Goal: Communication & Community: Answer question/provide support

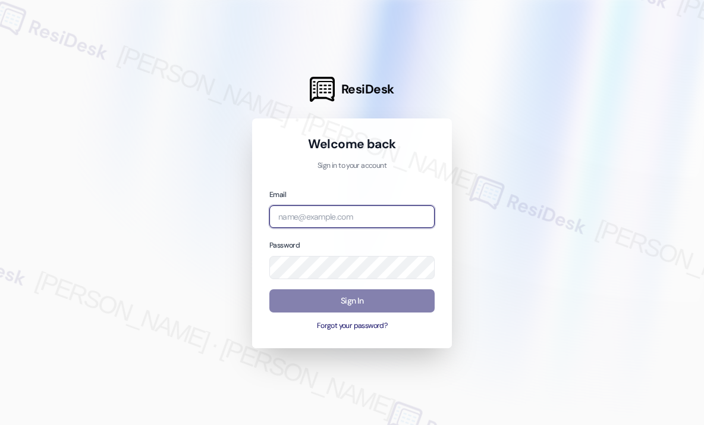
click at [323, 216] on input "email" at bounding box center [351, 216] width 165 height 23
type input "automated-surveys-park_properties-[PERSON_NAME].roles@park_[DOMAIN_NAME]"
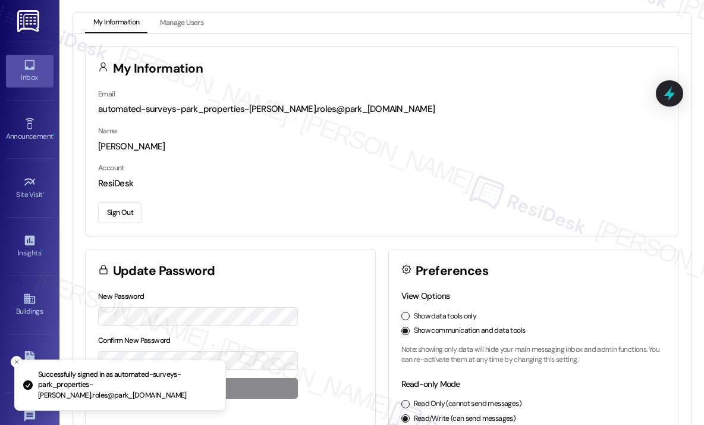
click at [33, 70] on icon at bounding box center [29, 64] width 13 height 13
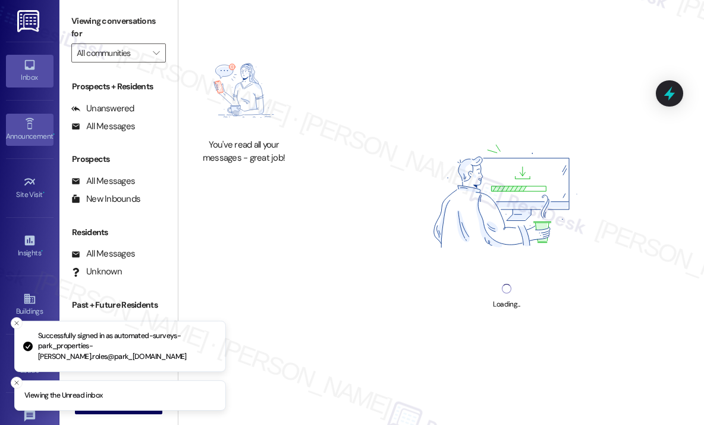
click at [33, 120] on icon at bounding box center [29, 123] width 13 height 13
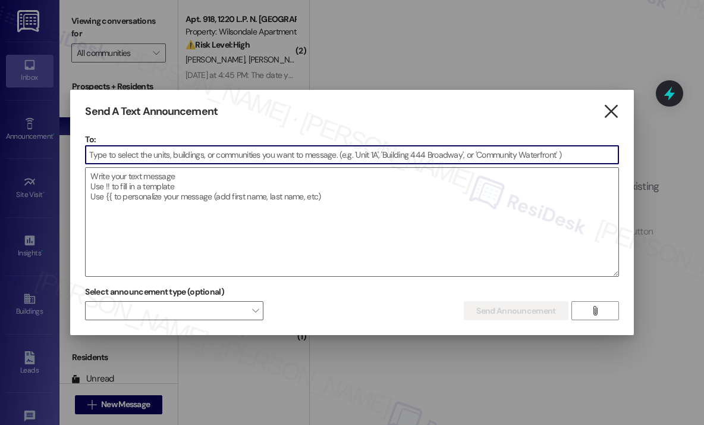
click at [610, 111] on icon "" at bounding box center [611, 111] width 16 height 12
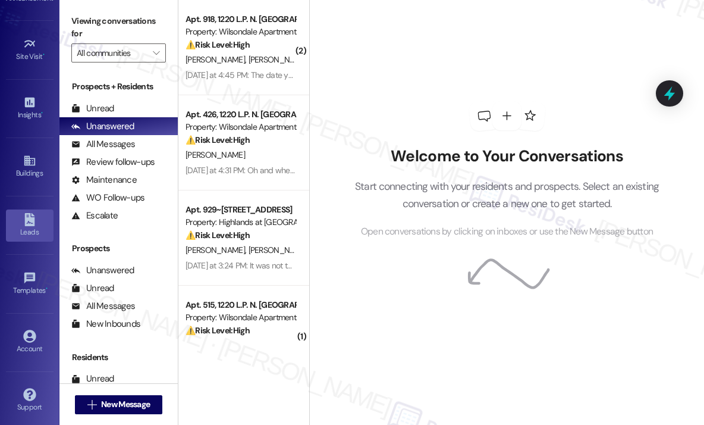
scroll to position [139, 0]
click at [37, 161] on link "Buildings" at bounding box center [30, 165] width 48 height 32
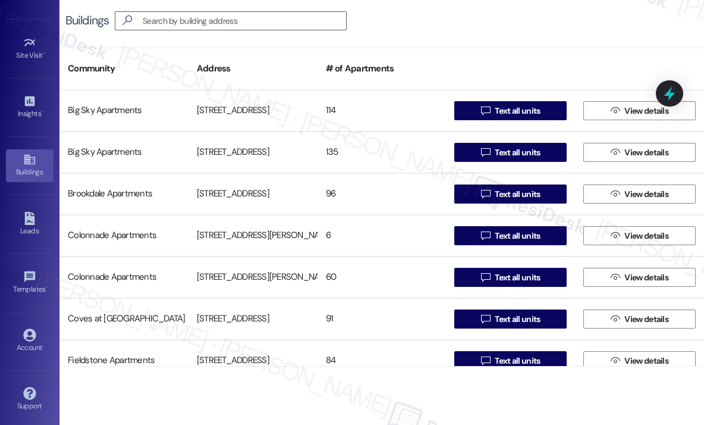
click at [477, 40] on div "Buildings " at bounding box center [381, 21] width 645 height 42
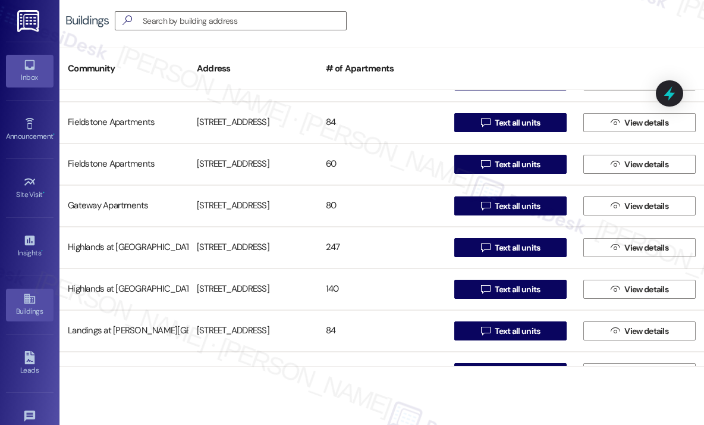
click at [35, 64] on link "Inbox" at bounding box center [30, 71] width 48 height 32
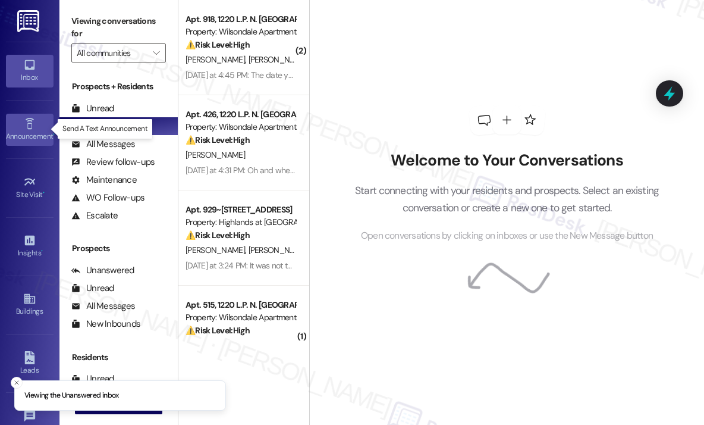
click at [31, 127] on icon at bounding box center [29, 123] width 13 height 13
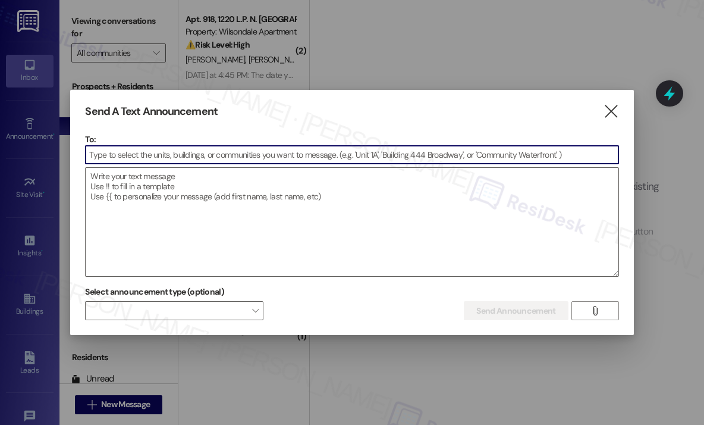
click at [169, 149] on input at bounding box center [352, 155] width 532 height 18
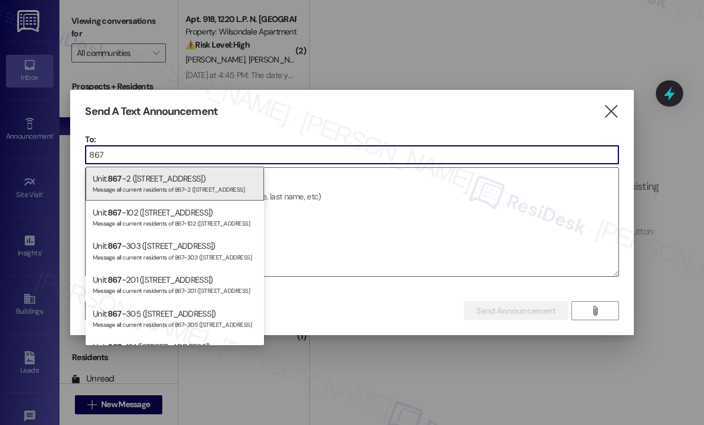
type input "867"
click at [610, 116] on icon "" at bounding box center [611, 111] width 16 height 12
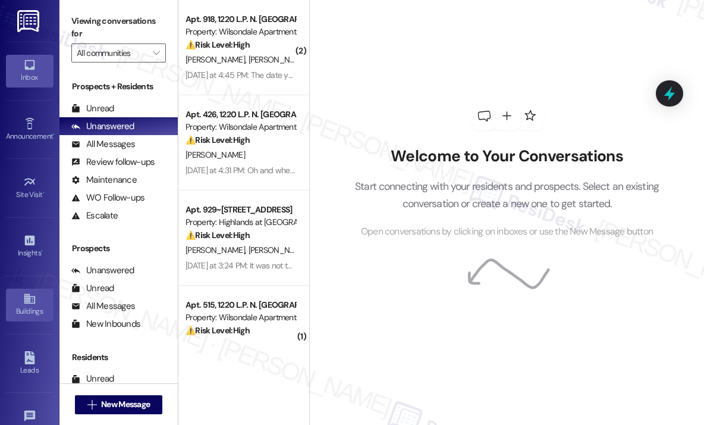
click at [29, 301] on icon at bounding box center [29, 299] width 11 height 10
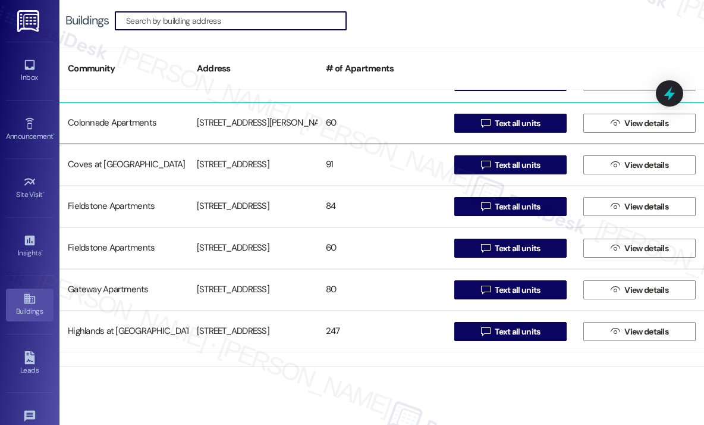
scroll to position [178, 0]
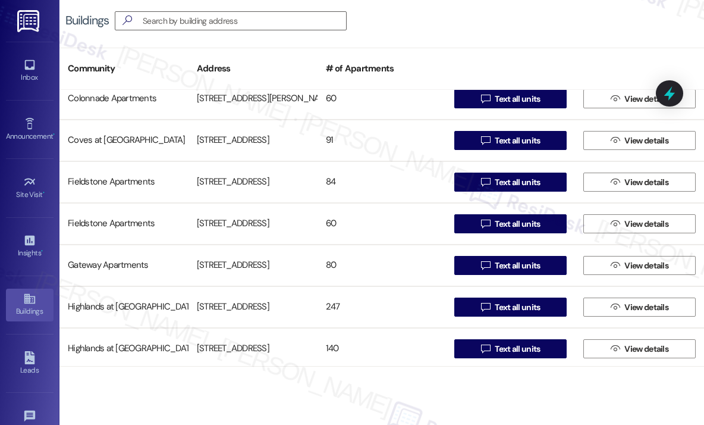
click at [469, 11] on div "Buildings " at bounding box center [381, 21] width 645 height 42
click at [448, 26] on div "Buildings " at bounding box center [381, 21] width 645 height 42
click at [450, 26] on div "Buildings " at bounding box center [381, 21] width 645 height 42
click at [27, 128] on icon at bounding box center [29, 123] width 8 height 11
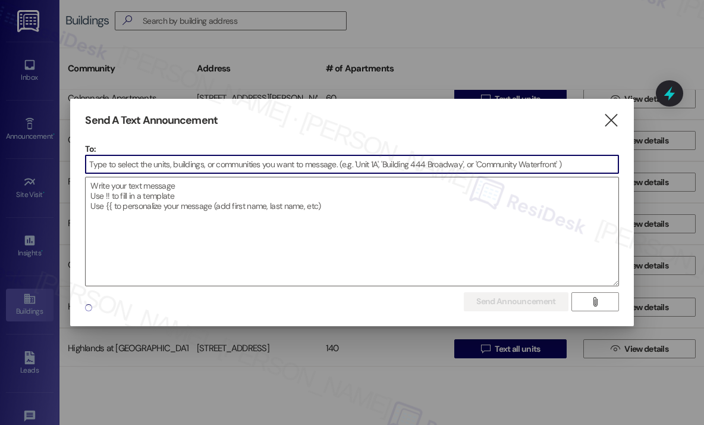
click at [123, 157] on input at bounding box center [352, 164] width 532 height 18
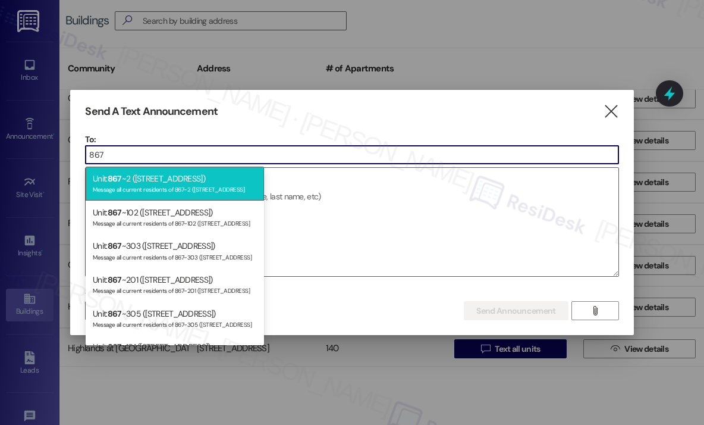
type input "867"
click at [133, 183] on div "Unit: 867 ~2 ([STREET_ADDRESS]) Message all current residents of 867~2 ([STREET…" at bounding box center [175, 184] width 178 height 34
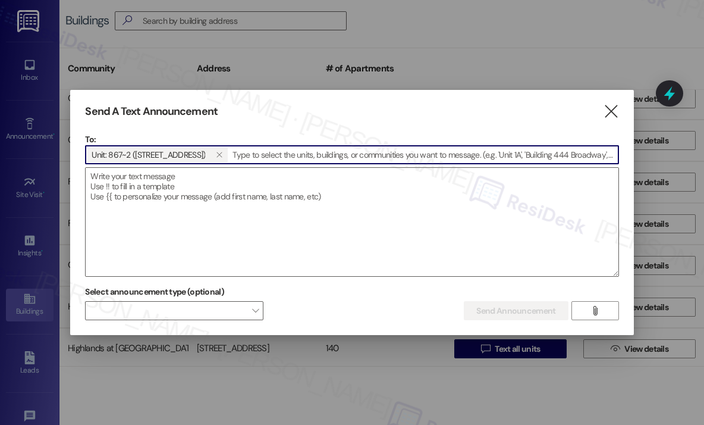
click at [268, 153] on input at bounding box center [423, 155] width 389 height 18
click at [609, 109] on icon "" at bounding box center [611, 111] width 16 height 12
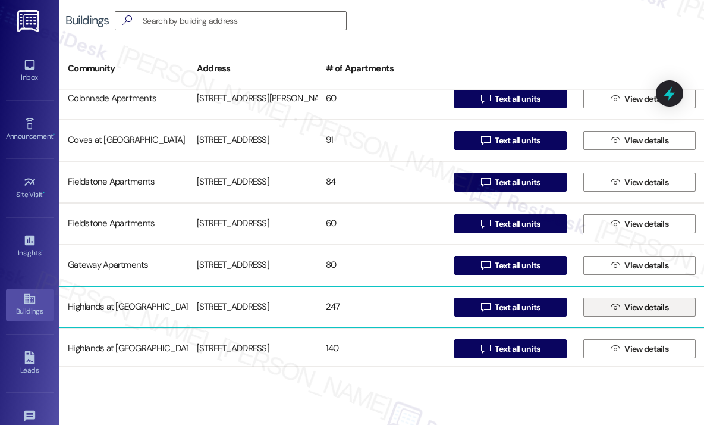
click at [599, 308] on button " View details" at bounding box center [639, 306] width 112 height 19
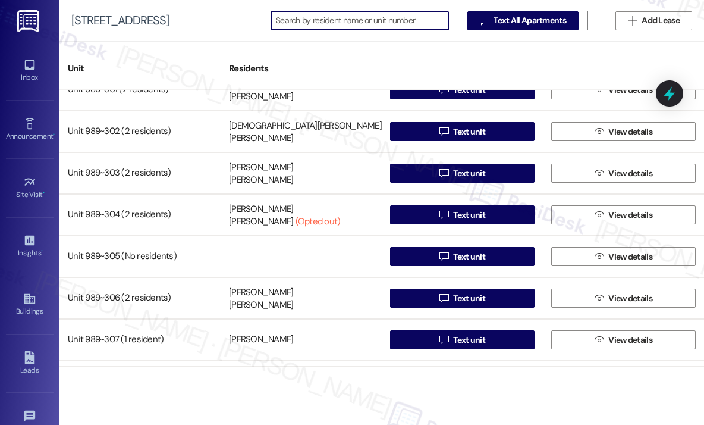
scroll to position [10006, 0]
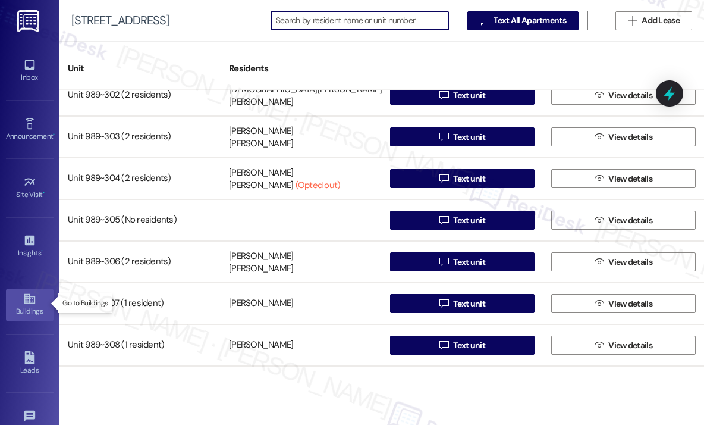
click at [33, 298] on icon at bounding box center [29, 298] width 13 height 13
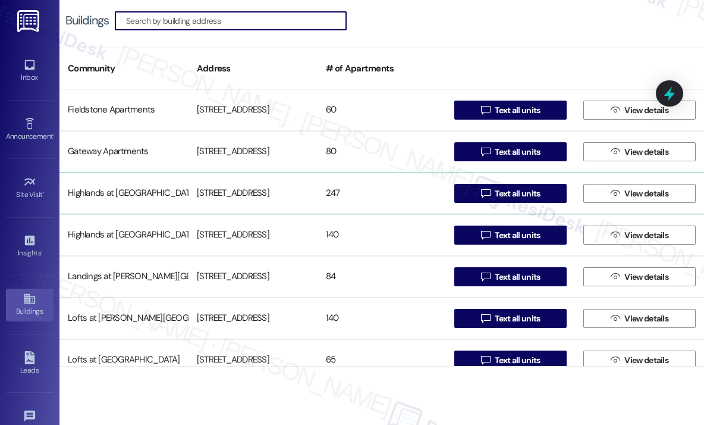
scroll to position [357, 0]
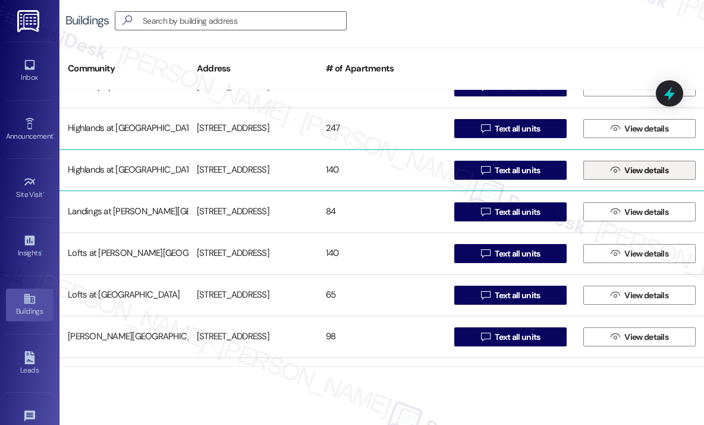
click at [611, 171] on icon "" at bounding box center [615, 170] width 9 height 10
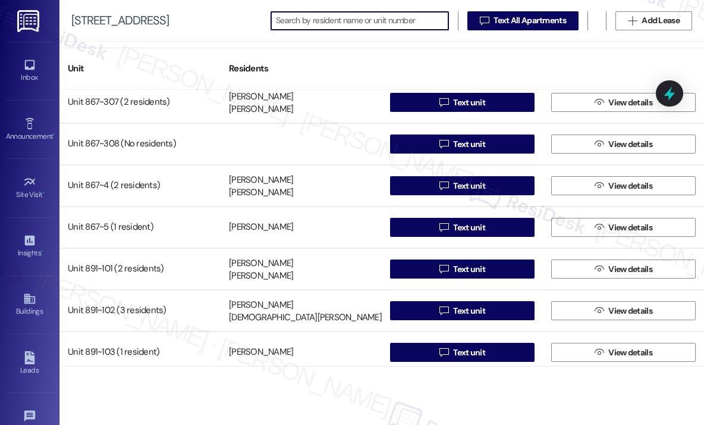
scroll to position [951, 0]
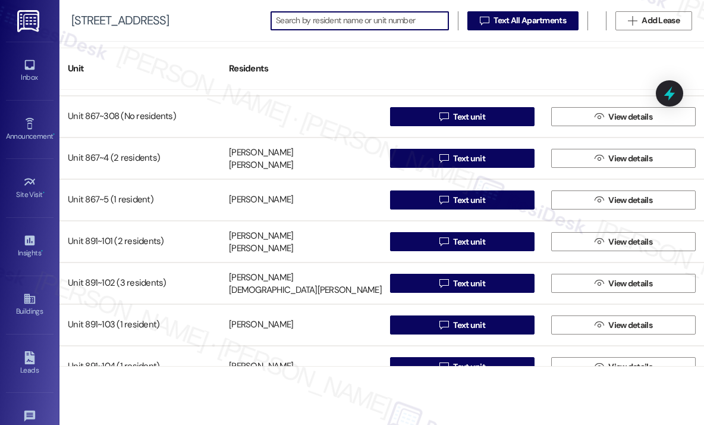
click at [404, 52] on div "Unit Residents" at bounding box center [381, 69] width 645 height 42
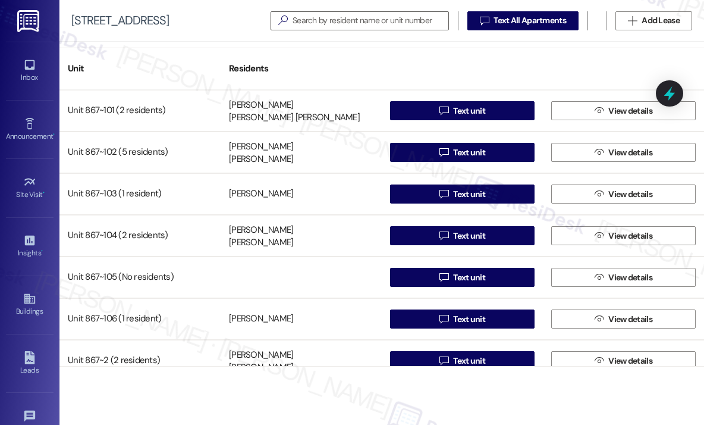
scroll to position [0, 0]
click at [453, 49] on div "Unit Residents" at bounding box center [381, 69] width 645 height 42
click at [435, 67] on div at bounding box center [462, 62] width 161 height 17
click at [34, 130] on div "Announcement •" at bounding box center [29, 136] width 59 height 12
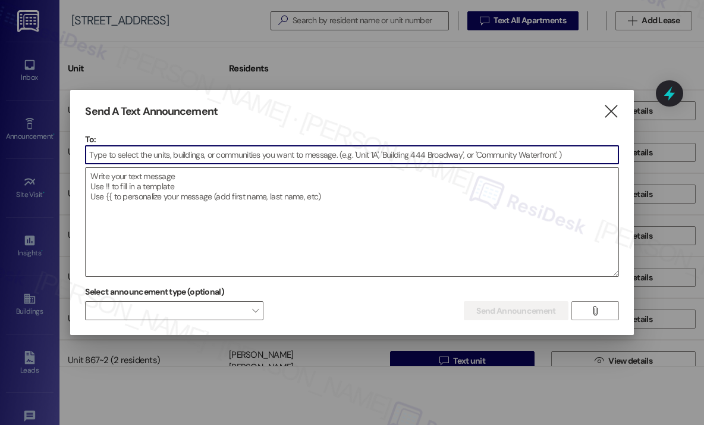
click at [159, 161] on input at bounding box center [352, 155] width 532 height 18
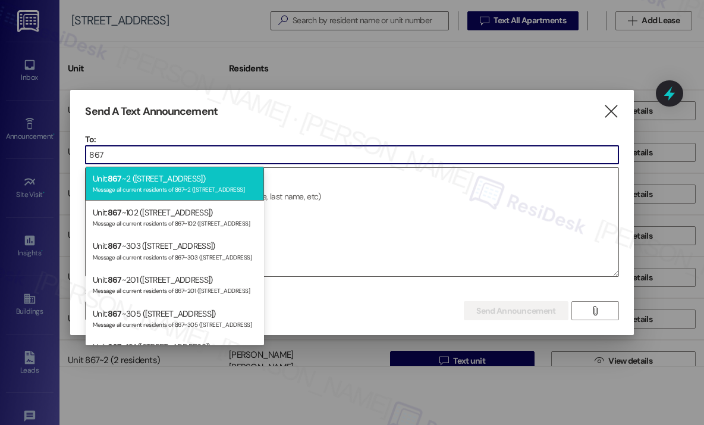
type input "867"
click at [172, 175] on div "Unit: 867 ~2 ([STREET_ADDRESS]) Message all current residents of 867~2 ([STREET…" at bounding box center [175, 184] width 178 height 34
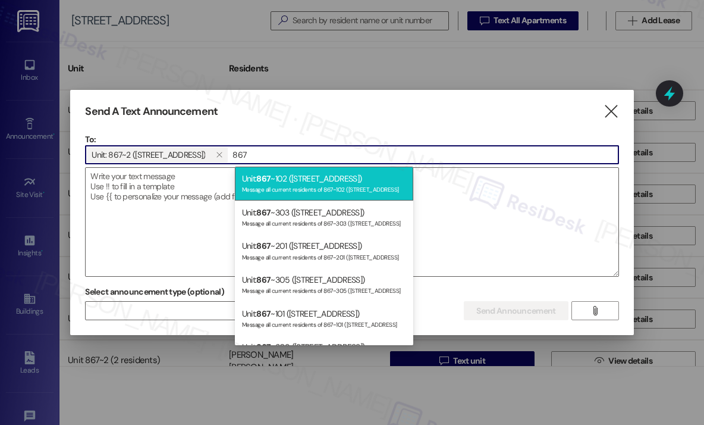
type input "867"
click at [307, 181] on div "Unit: 867 ~102 ([STREET_ADDRESS]) Message all current residents of 867~102 ([ST…" at bounding box center [324, 184] width 178 height 34
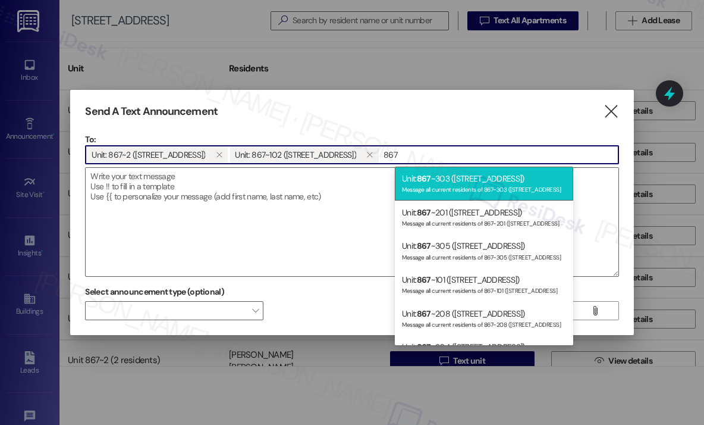
type input "867"
click at [426, 187] on div "Message all current residents of 867~303 ([STREET_ADDRESS]" at bounding box center [484, 188] width 164 height 10
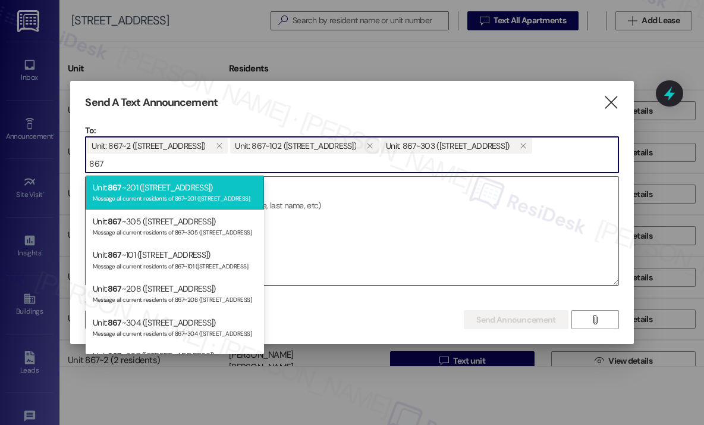
type input "867"
click at [230, 198] on div "Message all current residents of 867~201 ([STREET_ADDRESS]" at bounding box center [175, 197] width 164 height 10
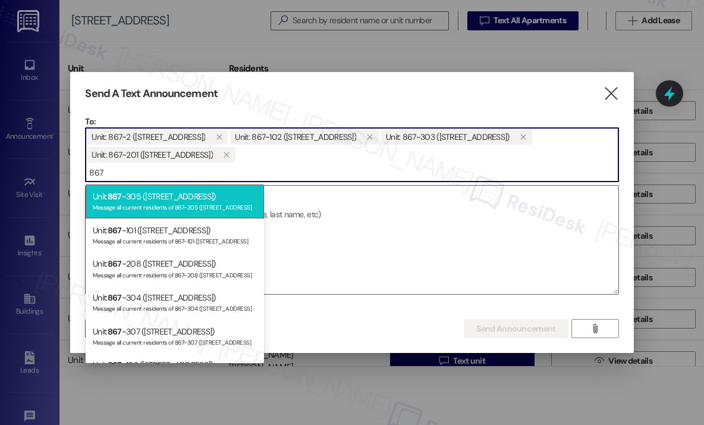
type input "867"
click at [215, 203] on div "Message all current residents of 867~305 ([STREET_ADDRESS]" at bounding box center [175, 206] width 164 height 10
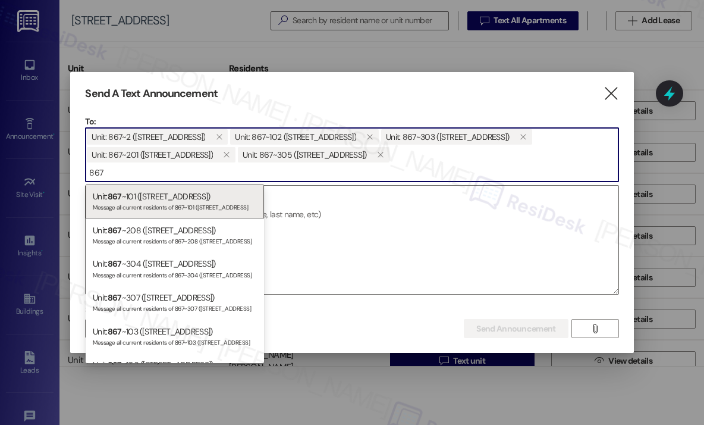
type input "867"
click at [215, 203] on div "Message all current residents of 867~101 ([STREET_ADDRESS]" at bounding box center [175, 206] width 164 height 10
type input "867"
click at [215, 203] on div "Message all current residents of 867~208 ([STREET_ADDRESS]" at bounding box center [175, 206] width 164 height 10
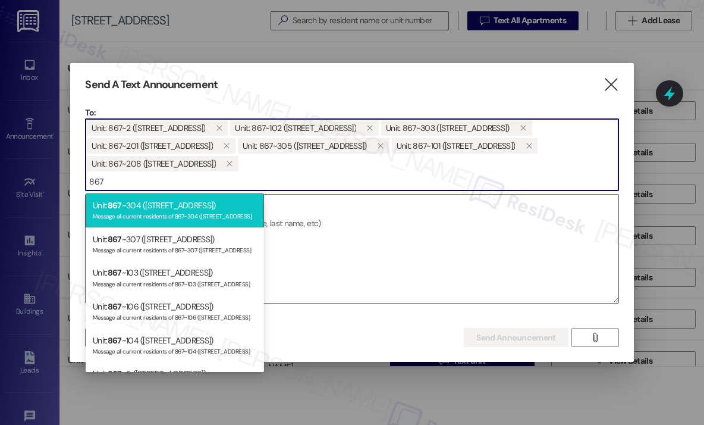
type input "867"
click at [209, 207] on div "Unit: 867 ~304 ([STREET_ADDRESS]) Message all current residents of 867~304 ([ST…" at bounding box center [175, 210] width 178 height 34
type input "867"
click at [209, 209] on div "Unit: 867 ~307 ([STREET_ADDRESS]) Message all current residents of 867~307 ([ST…" at bounding box center [175, 210] width 178 height 34
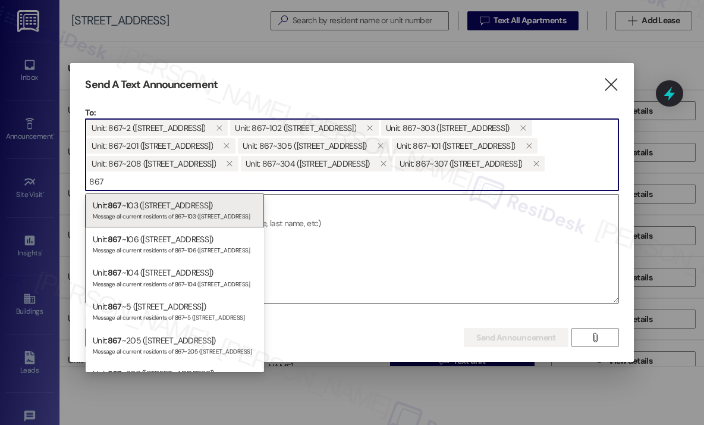
type input "867"
click at [209, 209] on div "Unit: 867 ~103 ([STREET_ADDRESS]) Message all current residents of 867~103 ([ST…" at bounding box center [175, 210] width 178 height 34
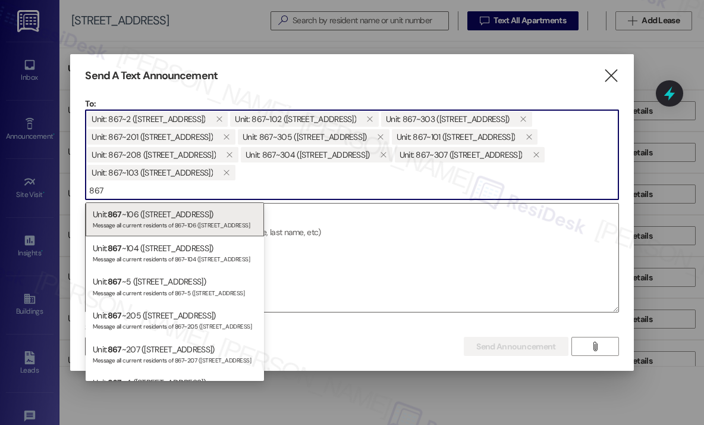
type input "867"
click at [209, 209] on div "Unit: 867 ~106 ([STREET_ADDRESS]) Message all current residents of 867~106 ([ST…" at bounding box center [175, 219] width 178 height 34
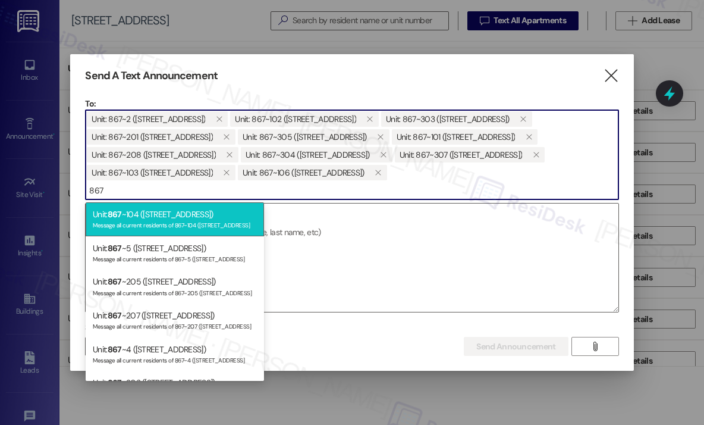
type input "867"
click at [207, 218] on div "Unit: 867 ~104 ([STREET_ADDRESS]) Message all current residents of 867~104 ([ST…" at bounding box center [175, 219] width 178 height 34
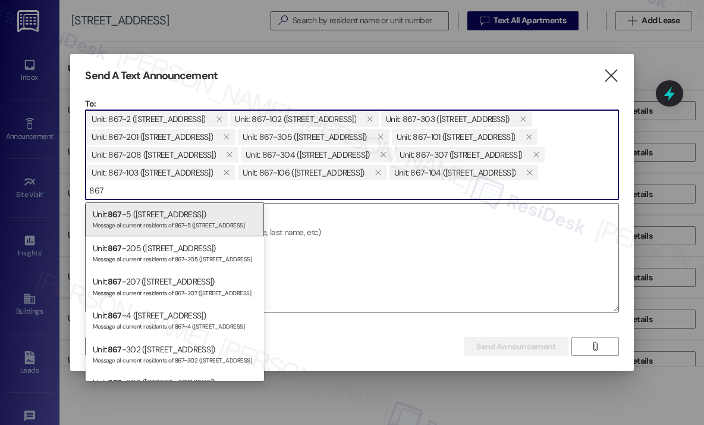
type input "867"
click at [207, 218] on div "Unit: 867 ~5 ([STREET_ADDRESS]) Message all current residents of 867~5 ([STREET…" at bounding box center [175, 219] width 178 height 34
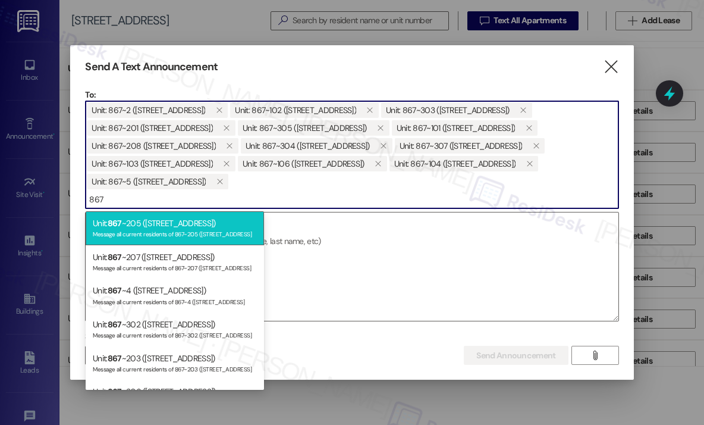
type input "867"
click at [211, 222] on div "Unit: 867 ~205 ([STREET_ADDRESS]) Message all current residents of 867~205 ([ST…" at bounding box center [175, 228] width 178 height 34
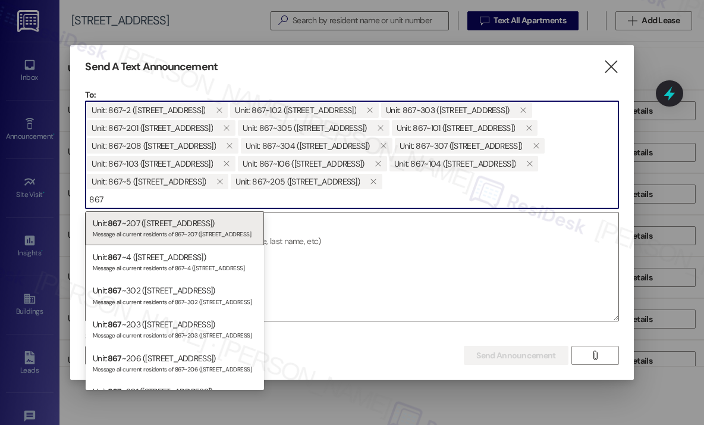
type input "867"
click at [211, 222] on div "Unit: 867 ~207 ([STREET_ADDRESS]) Message all current residents of 867~207 ([ST…" at bounding box center [175, 228] width 178 height 34
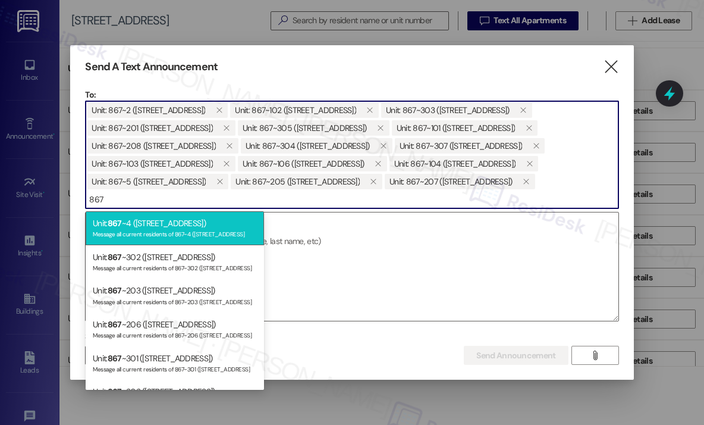
type input "867"
click at [212, 223] on div "Unit: 867 ~4 ([STREET_ADDRESS]) Message all current residents of 867~4 ([STREET…" at bounding box center [175, 228] width 178 height 34
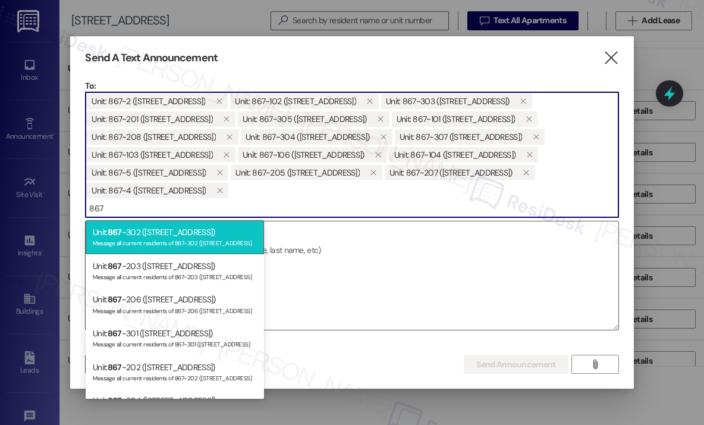
type input "867"
click at [216, 233] on div "Unit: 867 ~302 ([STREET_ADDRESS]) Message all current residents of 867~302 ([ST…" at bounding box center [175, 237] width 178 height 34
type input "867"
click at [214, 233] on div "Unit: 867 ~203 ([STREET_ADDRESS]) Message all current residents of 867~203 ([ST…" at bounding box center [175, 237] width 178 height 34
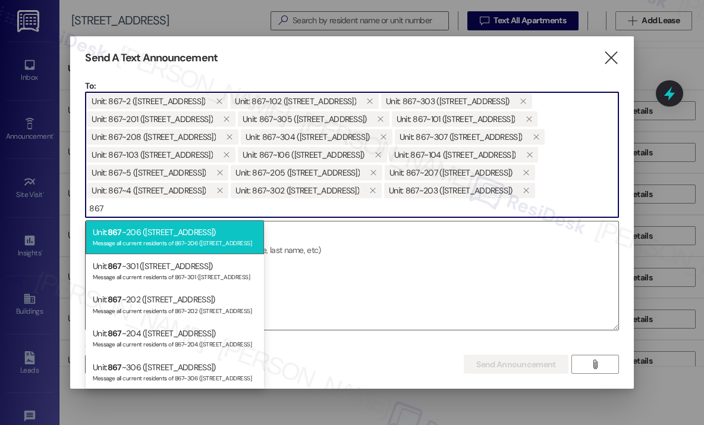
type input "867"
click at [215, 233] on div "Unit: 867 ~206 ([STREET_ADDRESS]) Message all current residents of 867~206 ([ST…" at bounding box center [175, 237] width 178 height 34
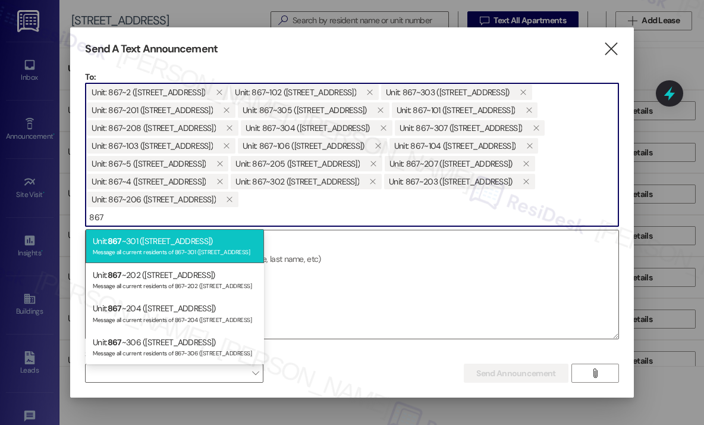
type input "867"
click at [225, 243] on div "Unit: 867 ~301 ([STREET_ADDRESS]) Message all current residents of 867~301 ([ST…" at bounding box center [175, 246] width 178 height 34
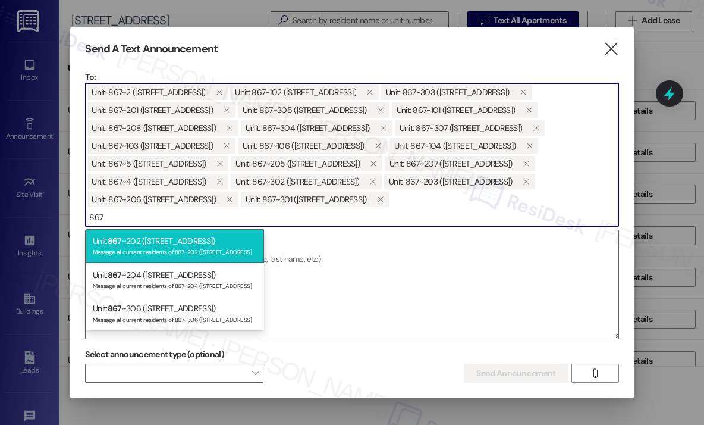
type input "867"
click at [212, 241] on div "Unit: 867 ~202 ([STREET_ADDRESS]) Message all current residents of 867~202 ([ST…" at bounding box center [175, 246] width 178 height 34
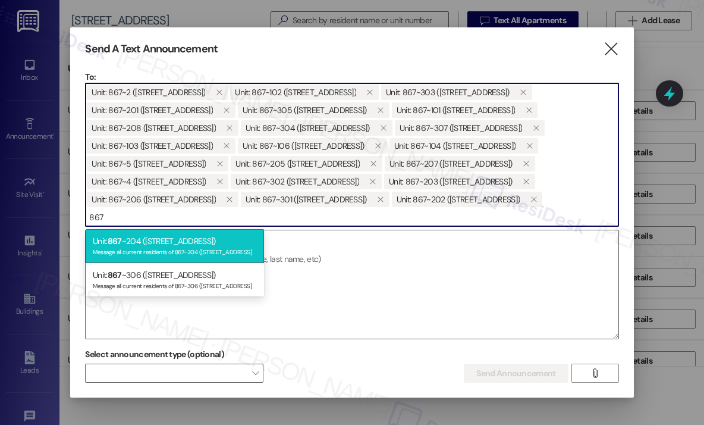
type input "867"
click at [209, 242] on div "Unit: 867 ~204 ([STREET_ADDRESS]) Message all current residents of 867~204 ([ST…" at bounding box center [175, 246] width 178 height 34
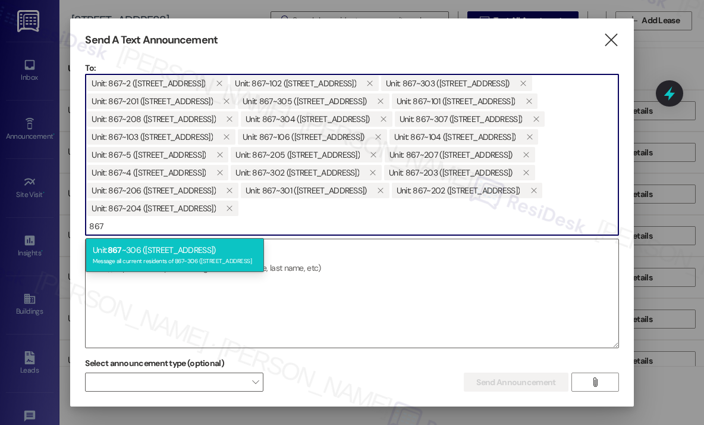
type input "867"
click at [216, 249] on div "Unit: 867 ~306 ([STREET_ADDRESS]) Message all current residents of 867~306 ([ST…" at bounding box center [175, 255] width 178 height 34
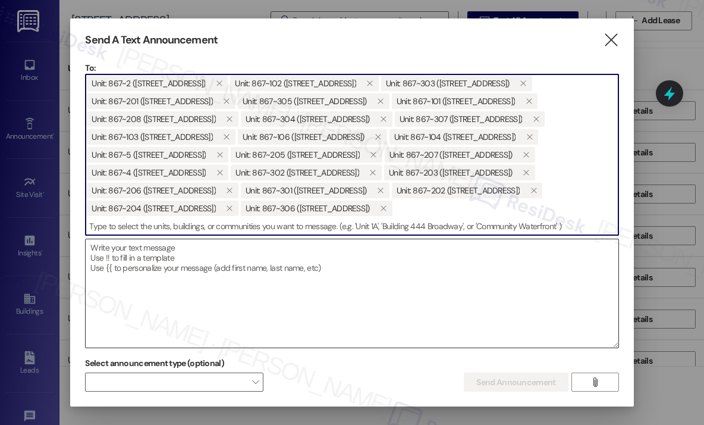
click at [229, 255] on textarea at bounding box center [352, 293] width 532 height 108
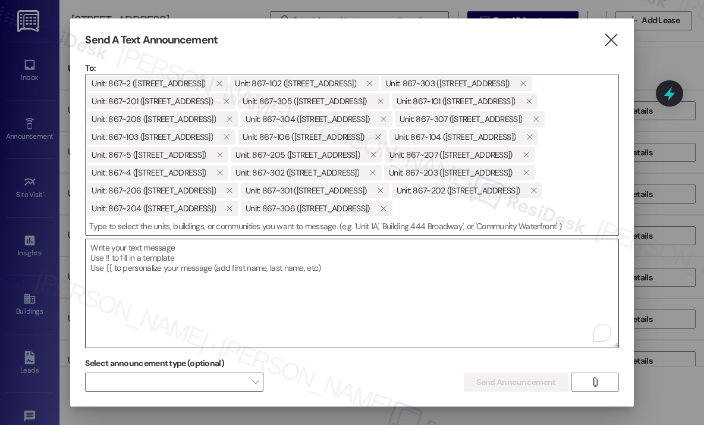
click at [450, 266] on textarea "To enrich screen reader interactions, please activate Accessibility in Grammarl…" at bounding box center [352, 293] width 532 height 108
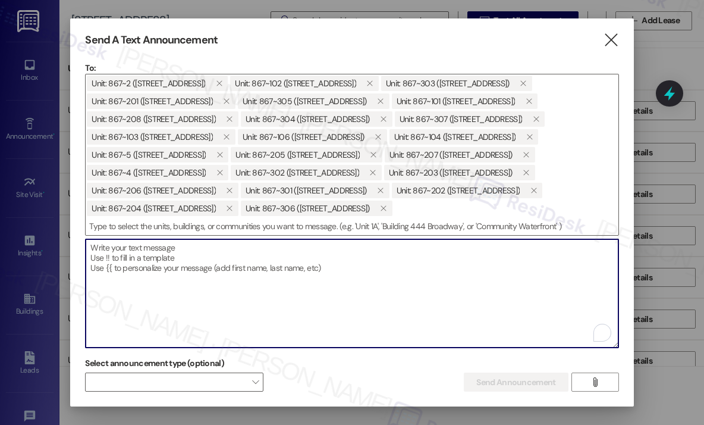
paste textarea "Hi {{first_name}}, URGENT: Quarterly air filter changes and unit inspections fo…"
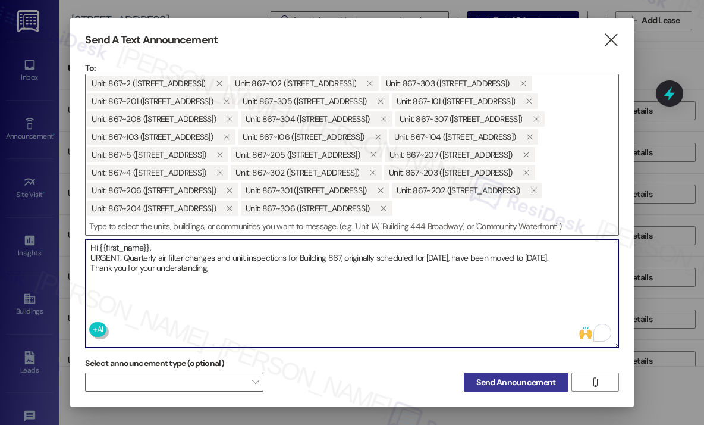
type textarea "Hi {{first_name}}, URGENT: Quarterly air filter changes and unit inspections fo…"
click at [516, 382] on span "Send Announcement" at bounding box center [515, 382] width 79 height 12
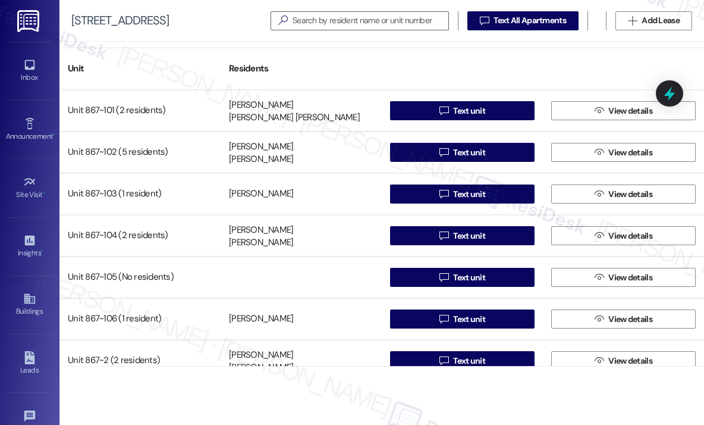
click at [536, 60] on div at bounding box center [462, 62] width 161 height 17
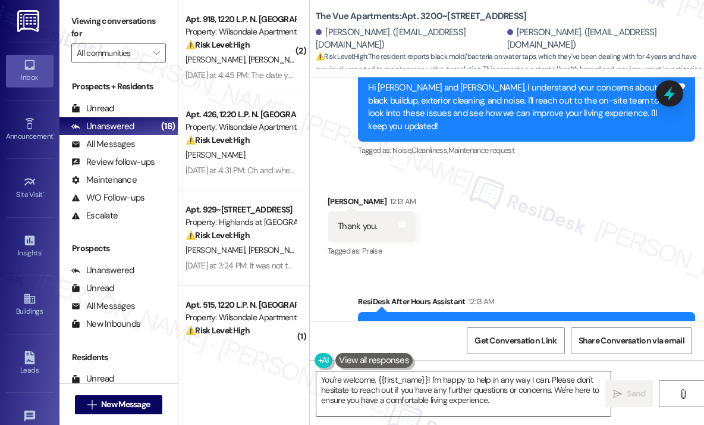
scroll to position [2389, 0]
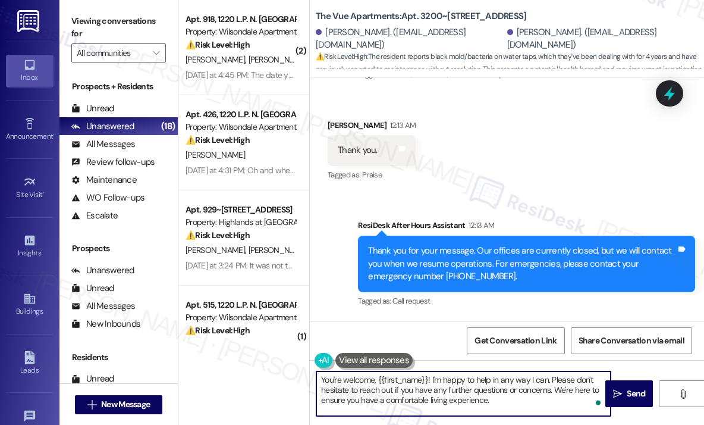
drag, startPoint x: 507, startPoint y: 401, endPoint x: 319, endPoint y: 372, distance: 190.2
click at [319, 372] on textarea "You're welcome, {{first_name}}! I'm happy to help in any way I can. Please don'…" at bounding box center [463, 393] width 294 height 45
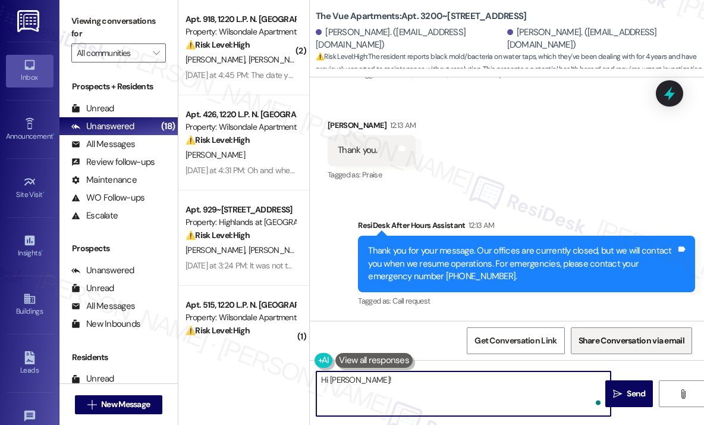
paste textarea "The site team wanted to let you know that they will call you today after 1 PM t…"
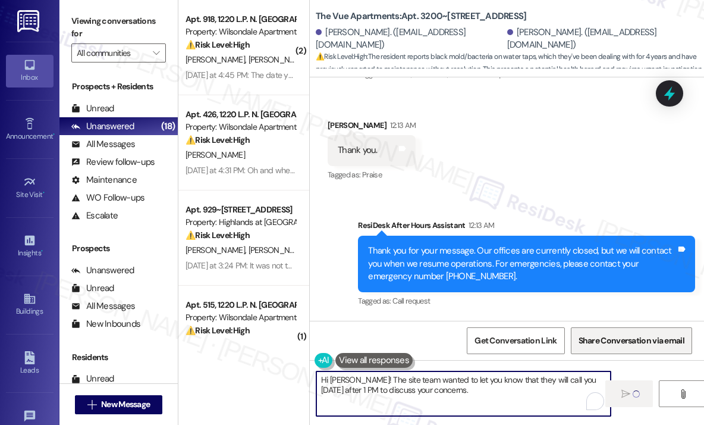
type textarea "Hi William! The site team wanted to let you know that they will call you today …"
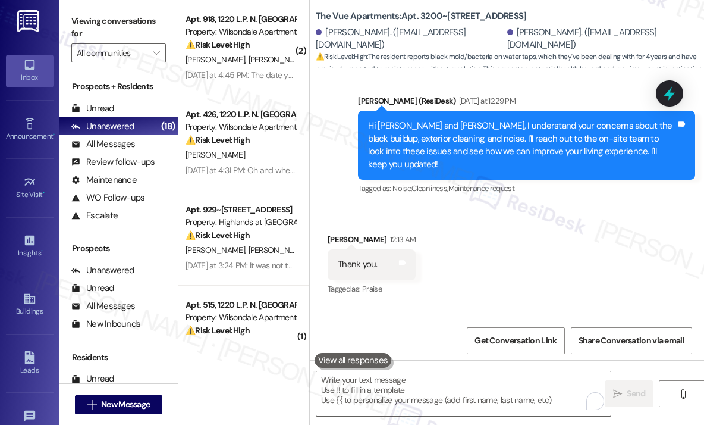
scroll to position [2248, 0]
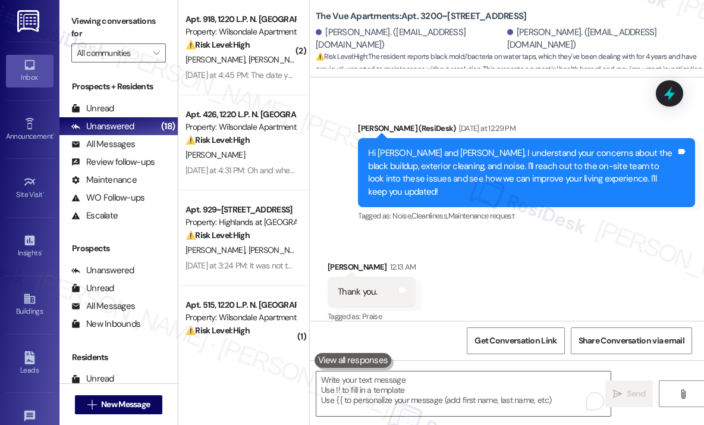
click at [540, 289] on div "Received via SMS William Wolf 12:13 AM Thank you. Tags and notes Tagged as: Pra…" at bounding box center [507, 284] width 394 height 100
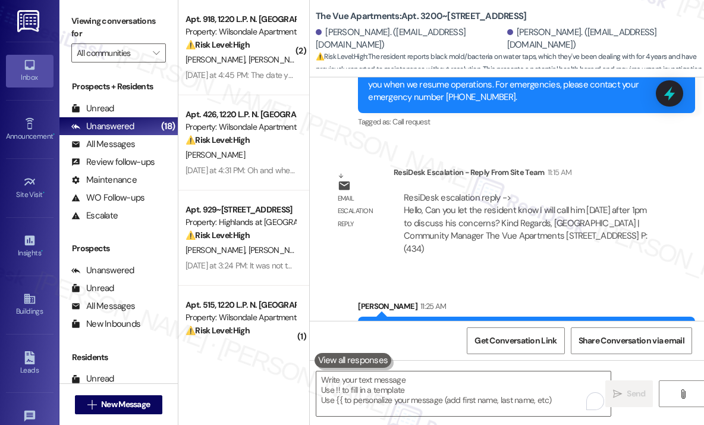
scroll to position [2604, 0]
